Goal: Task Accomplishment & Management: Use online tool/utility

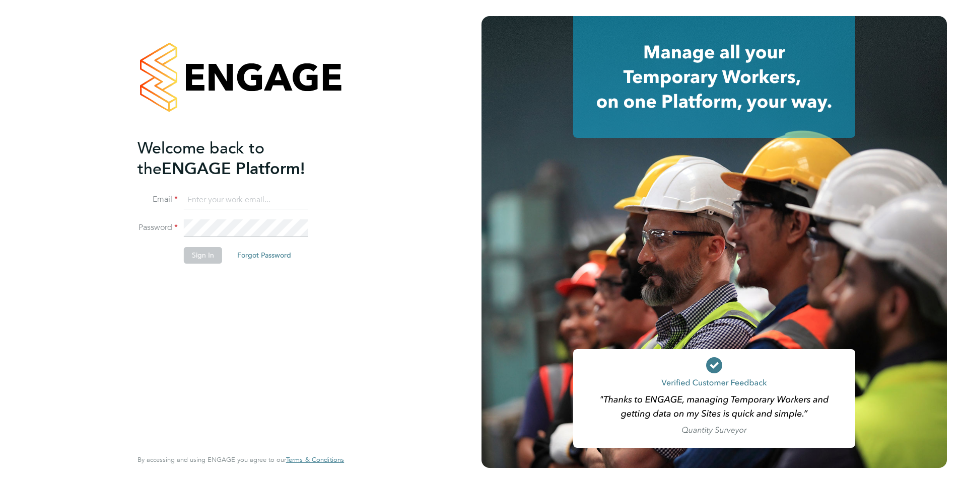
type input "[EMAIL_ADDRESS][DOMAIN_NAME]"
click at [196, 256] on button "Sign In" at bounding box center [203, 255] width 38 height 16
